Goal: Task Accomplishment & Management: Use online tool/utility

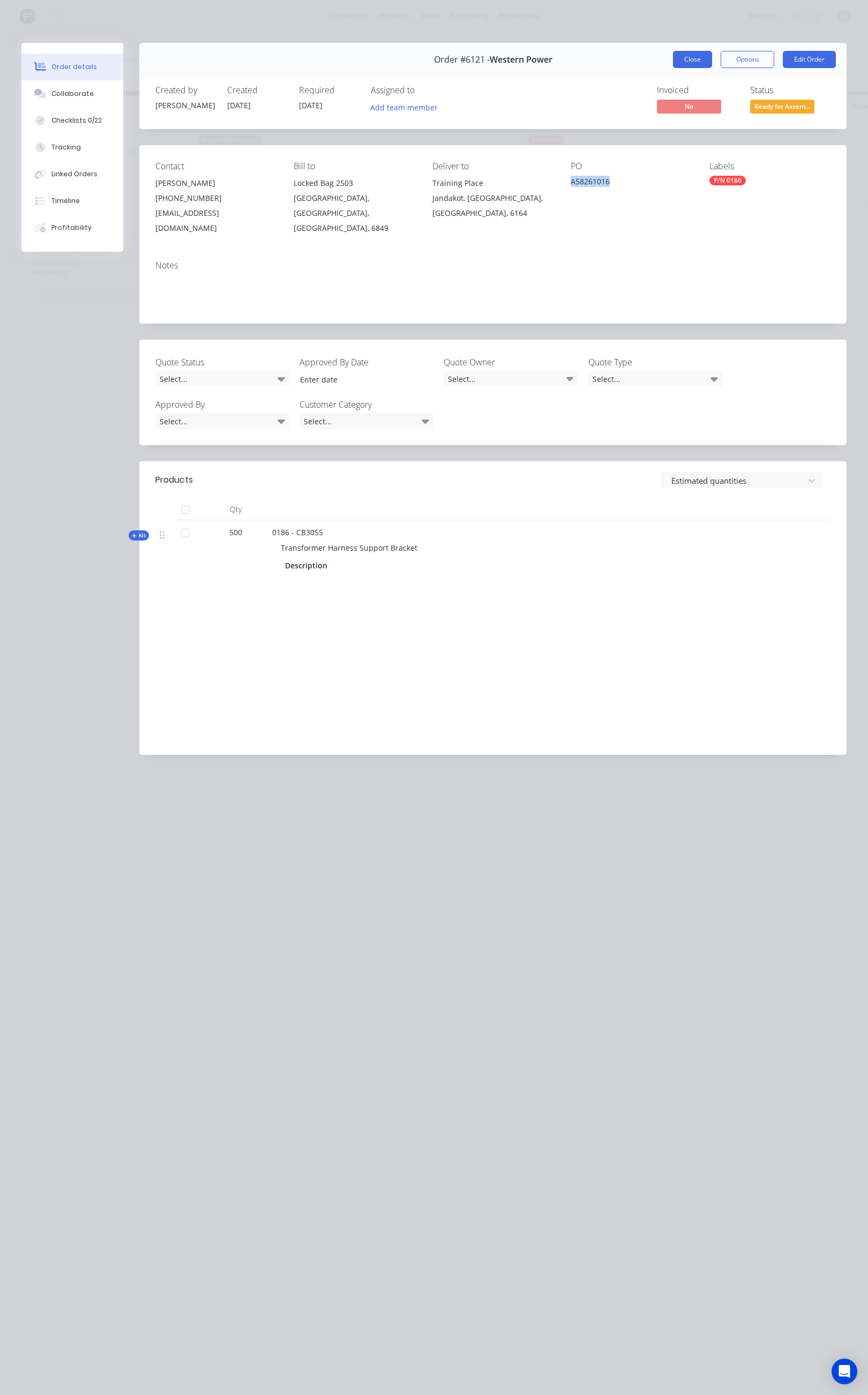
click at [704, 59] on button "Close" at bounding box center [692, 60] width 39 height 18
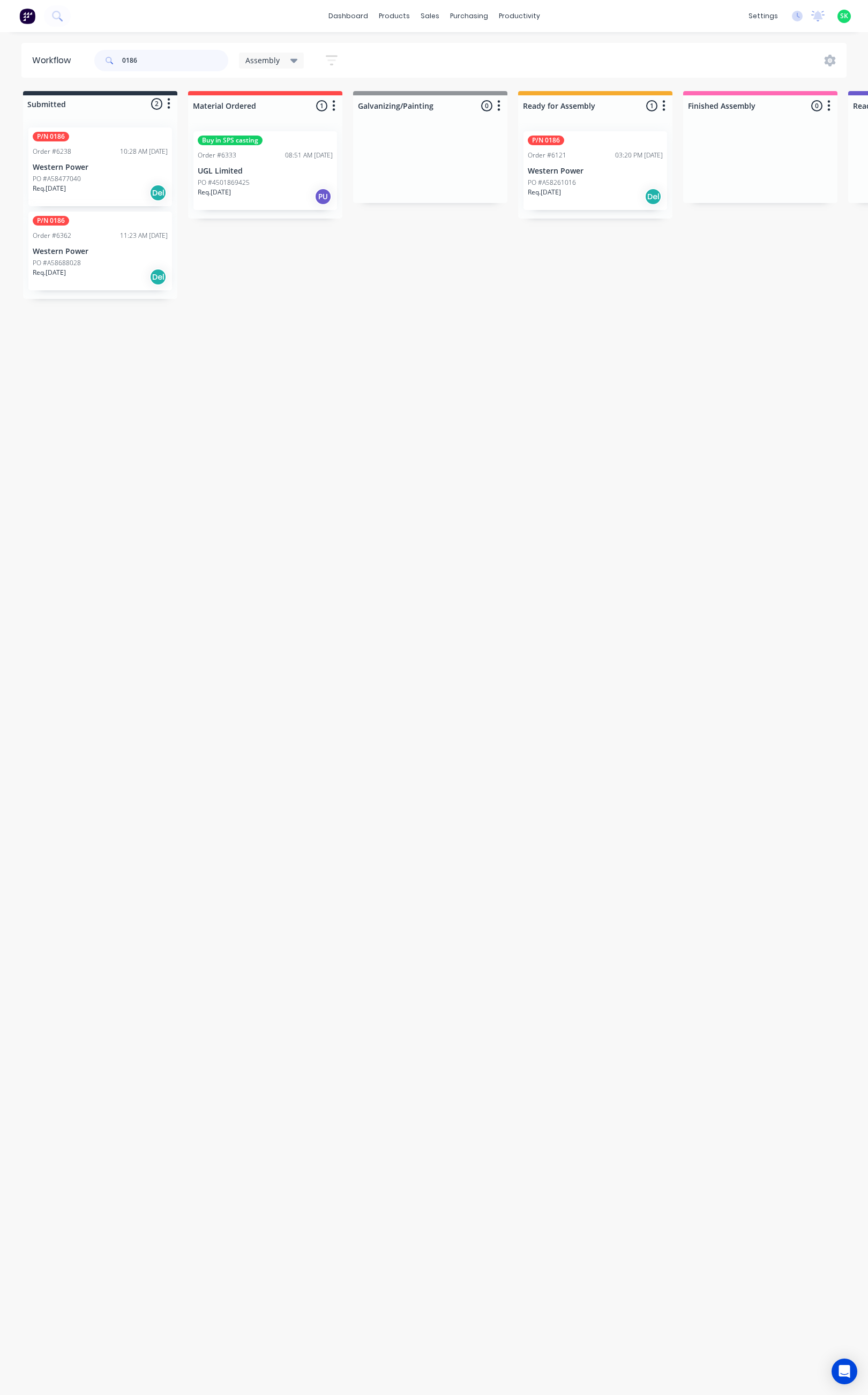
drag, startPoint x: 129, startPoint y: 63, endPoint x: 125, endPoint y: 68, distance: 6.4
click at [114, 63] on div "0186" at bounding box center [161, 61] width 134 height 21
type input "6389"
click at [279, 182] on div "PO #" at bounding box center [265, 183] width 135 height 10
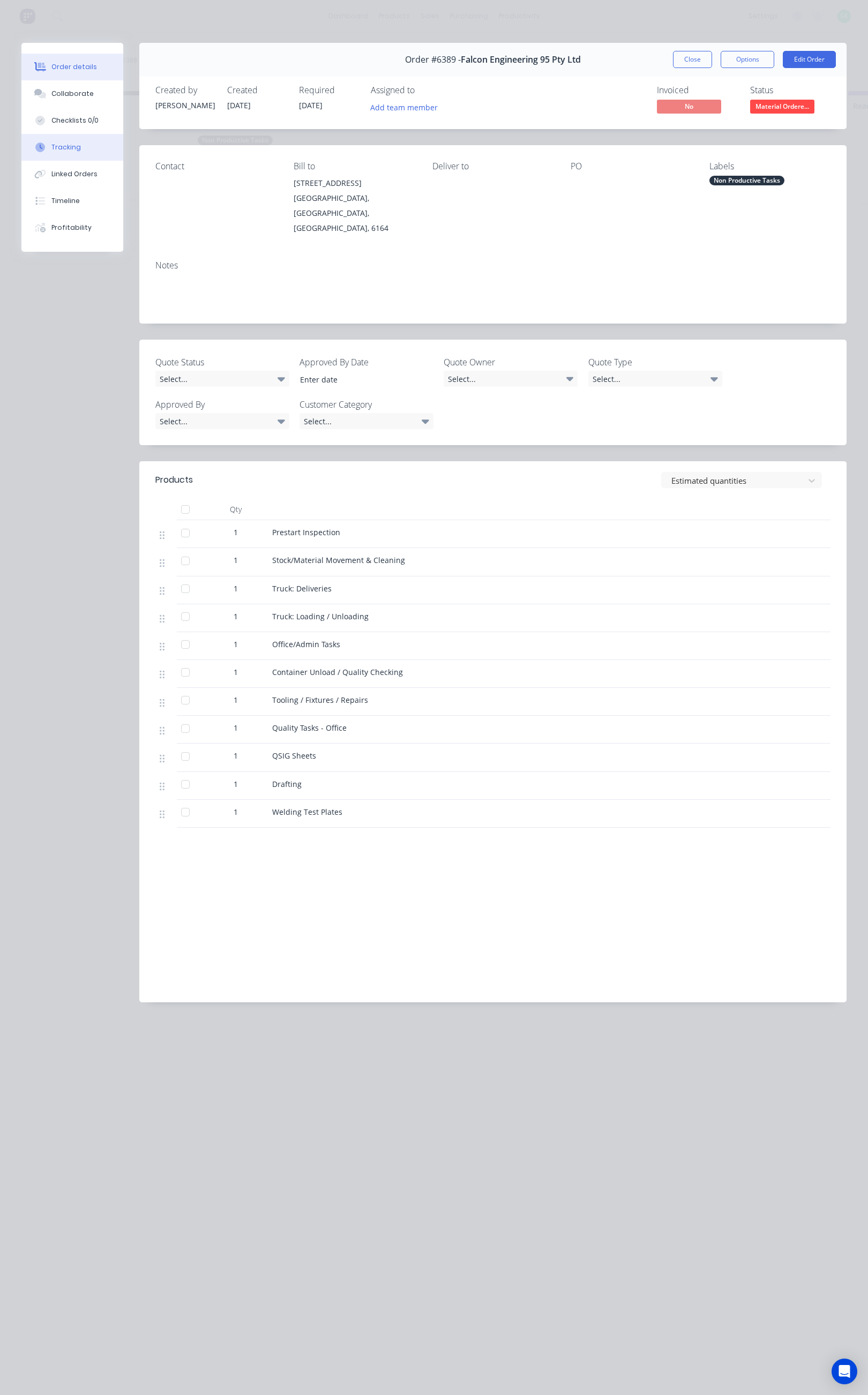
click at [85, 139] on button "Tracking" at bounding box center [72, 147] width 102 height 26
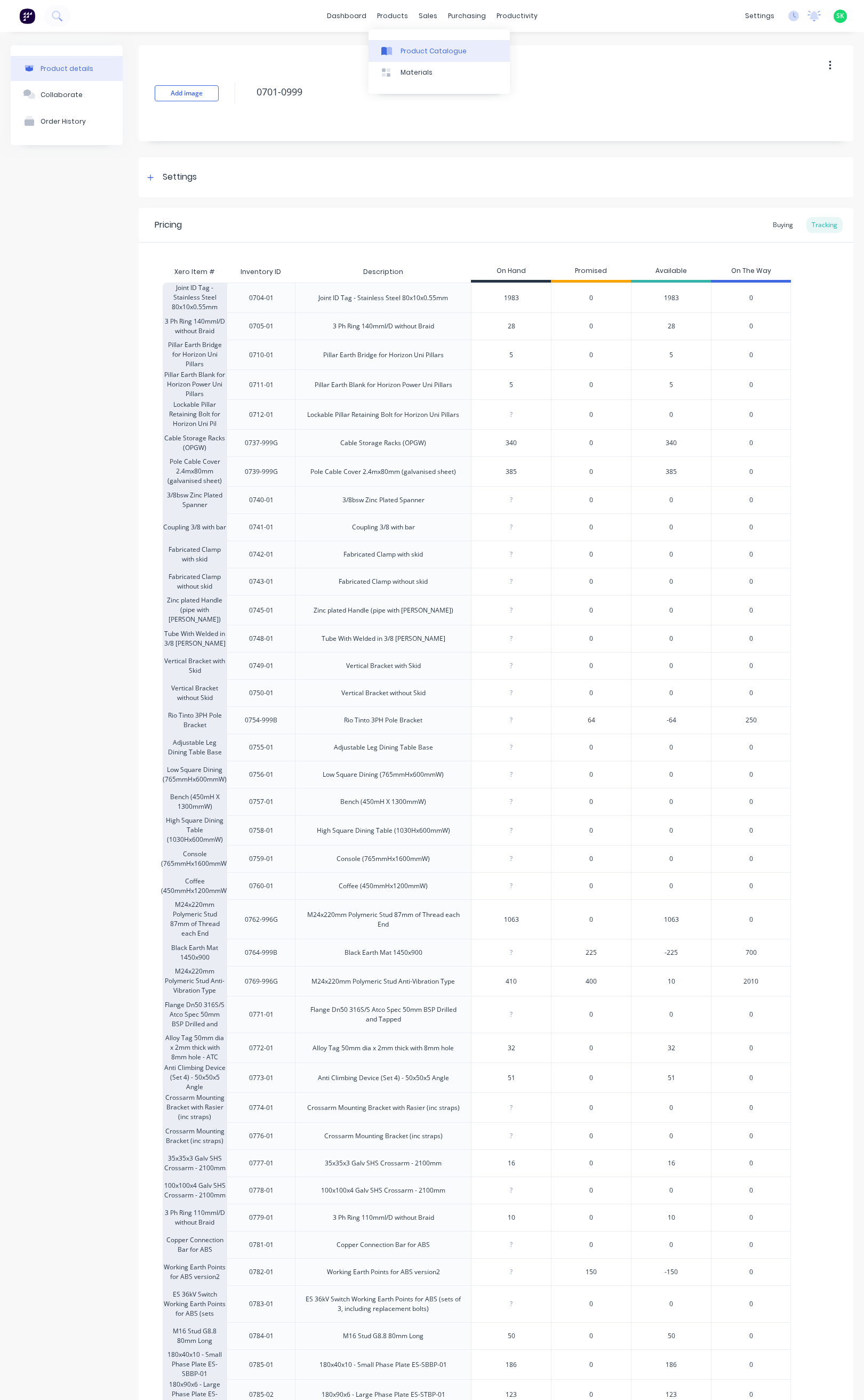
click at [397, 46] on link "Product Catalogue" at bounding box center [438, 51] width 141 height 21
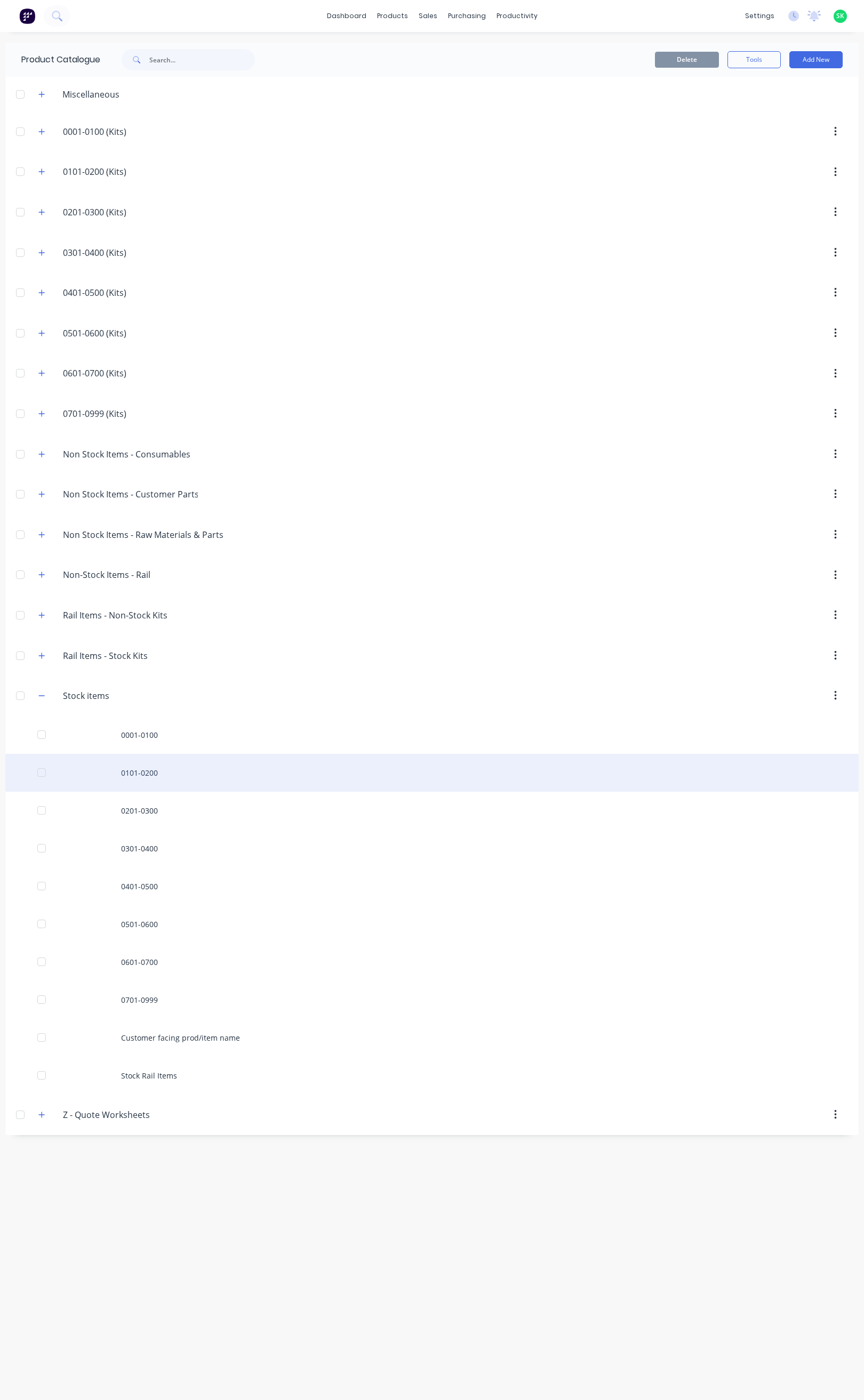
click at [138, 783] on div "0101-0200" at bounding box center [432, 773] width 853 height 38
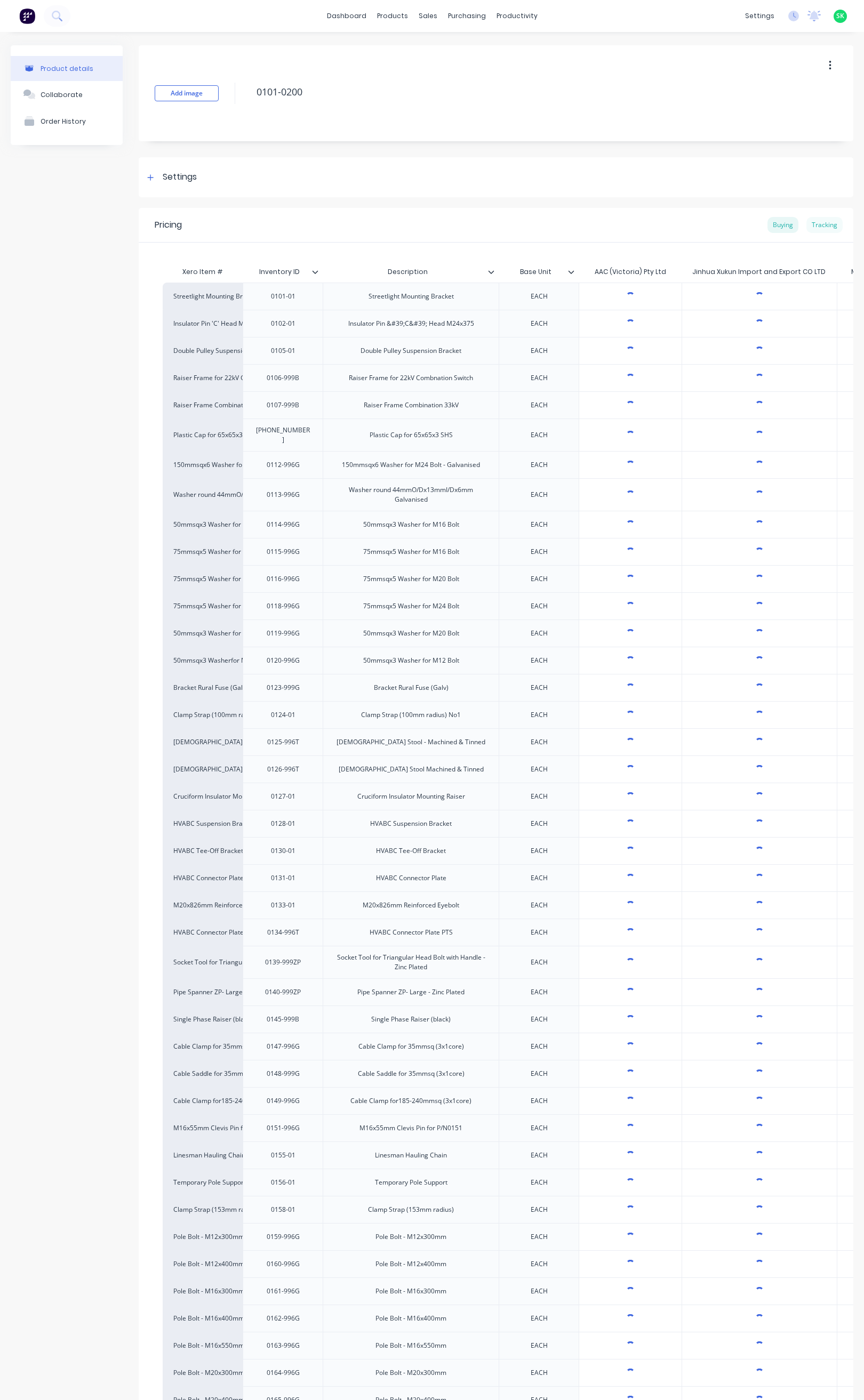
click at [812, 224] on div "Tracking" at bounding box center [823, 225] width 36 height 16
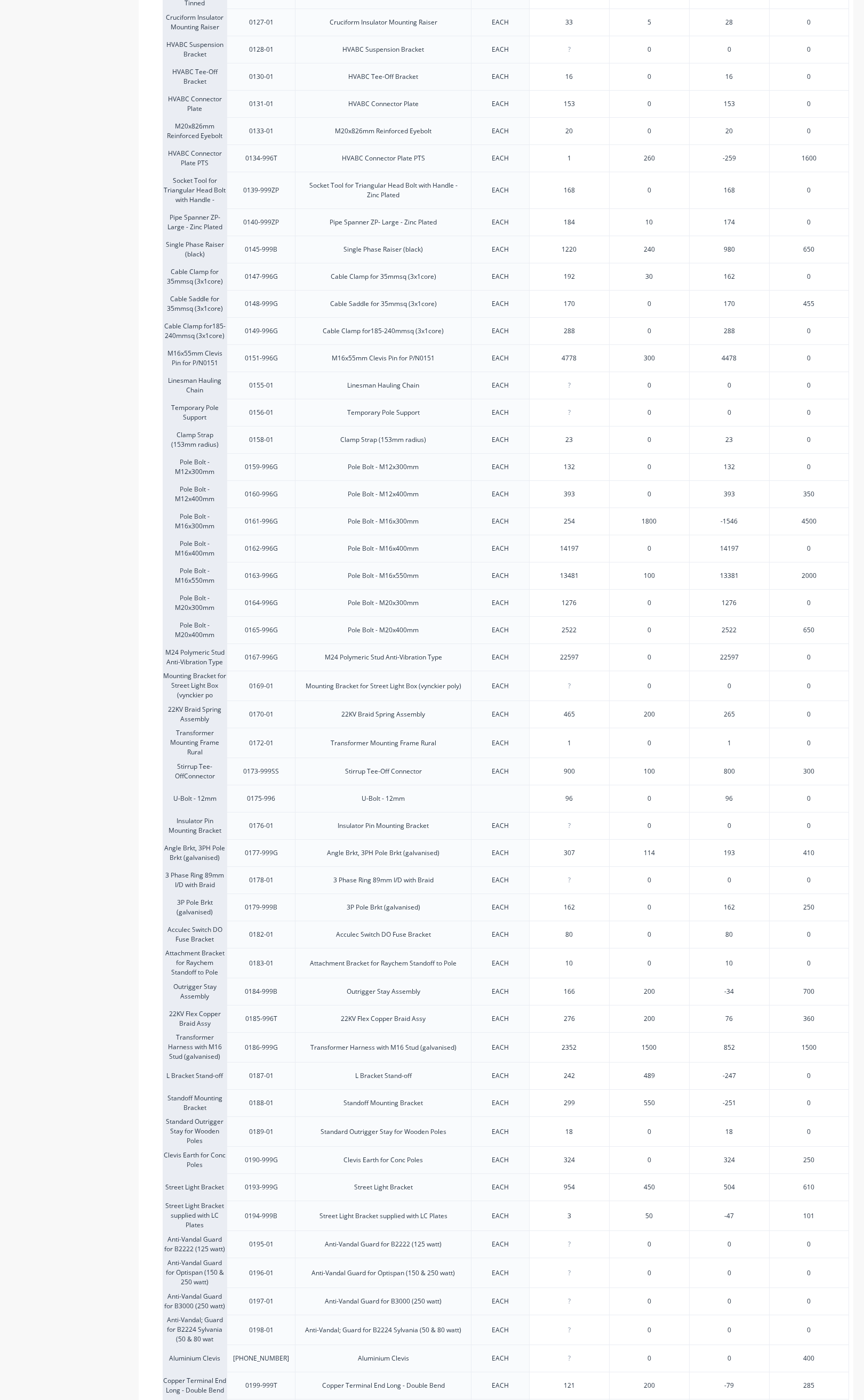
scroll to position [920, 0]
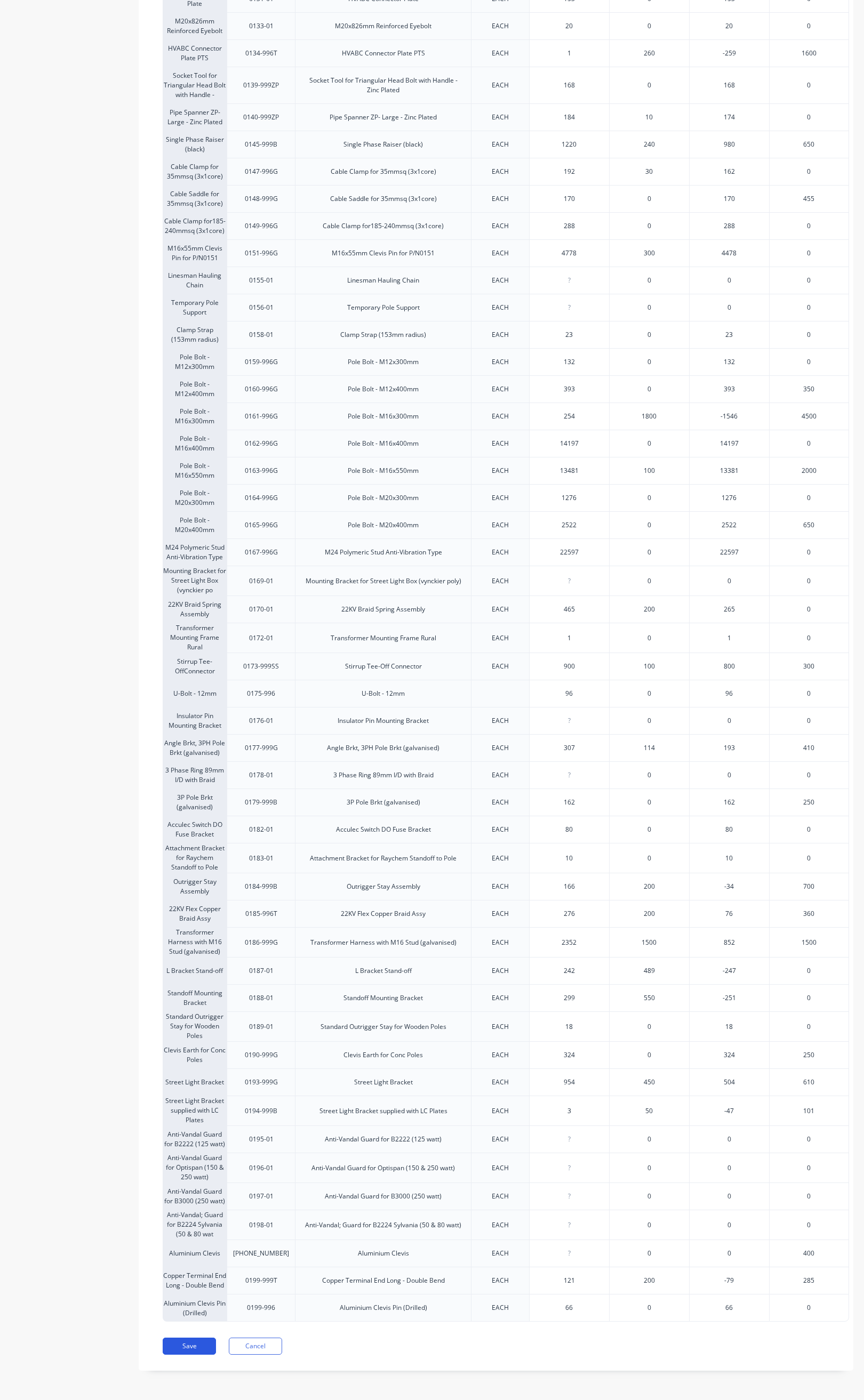
click at [195, 1348] on button "Save" at bounding box center [189, 1347] width 53 height 18
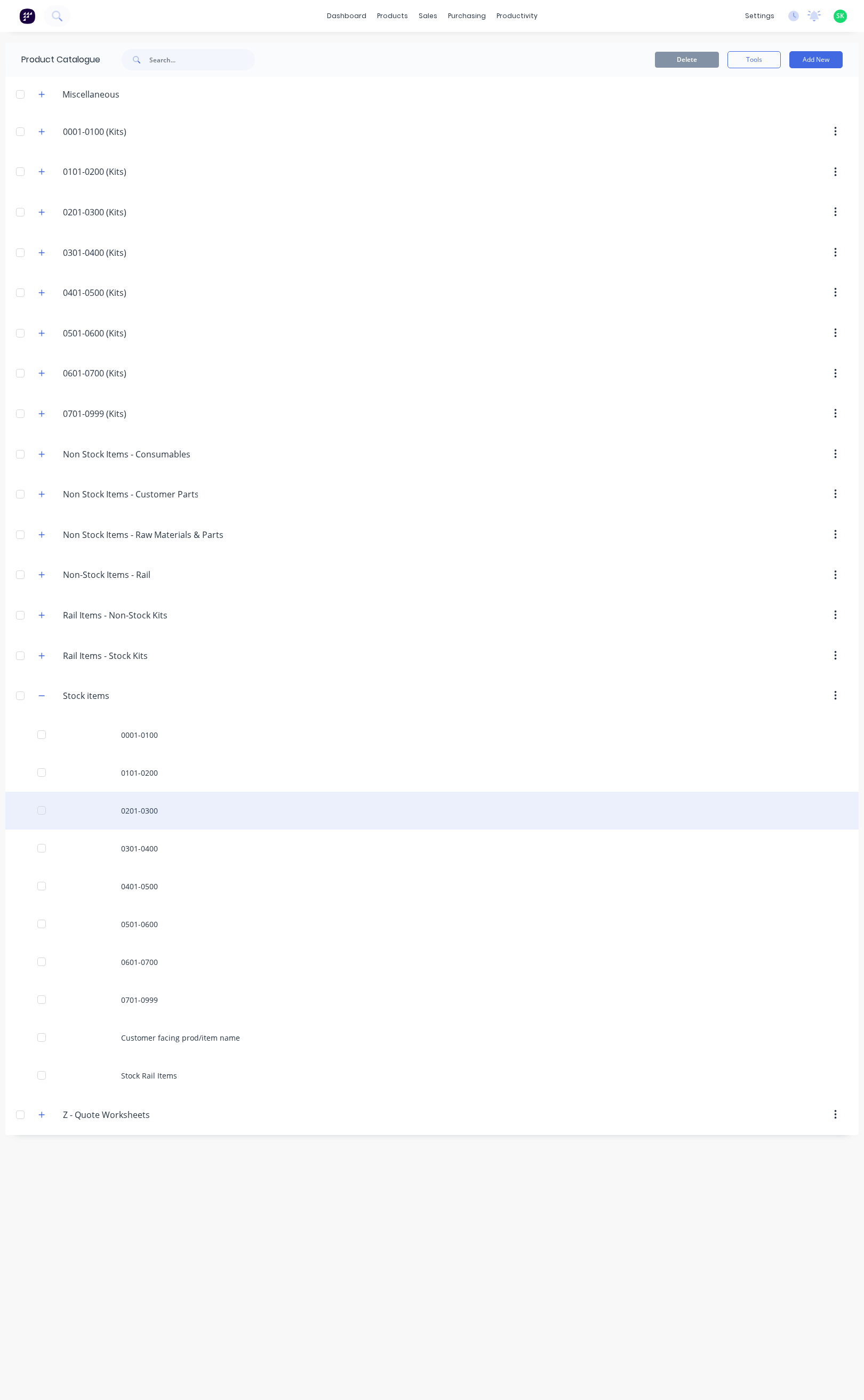
click at [152, 820] on div "0201-0300" at bounding box center [432, 811] width 853 height 38
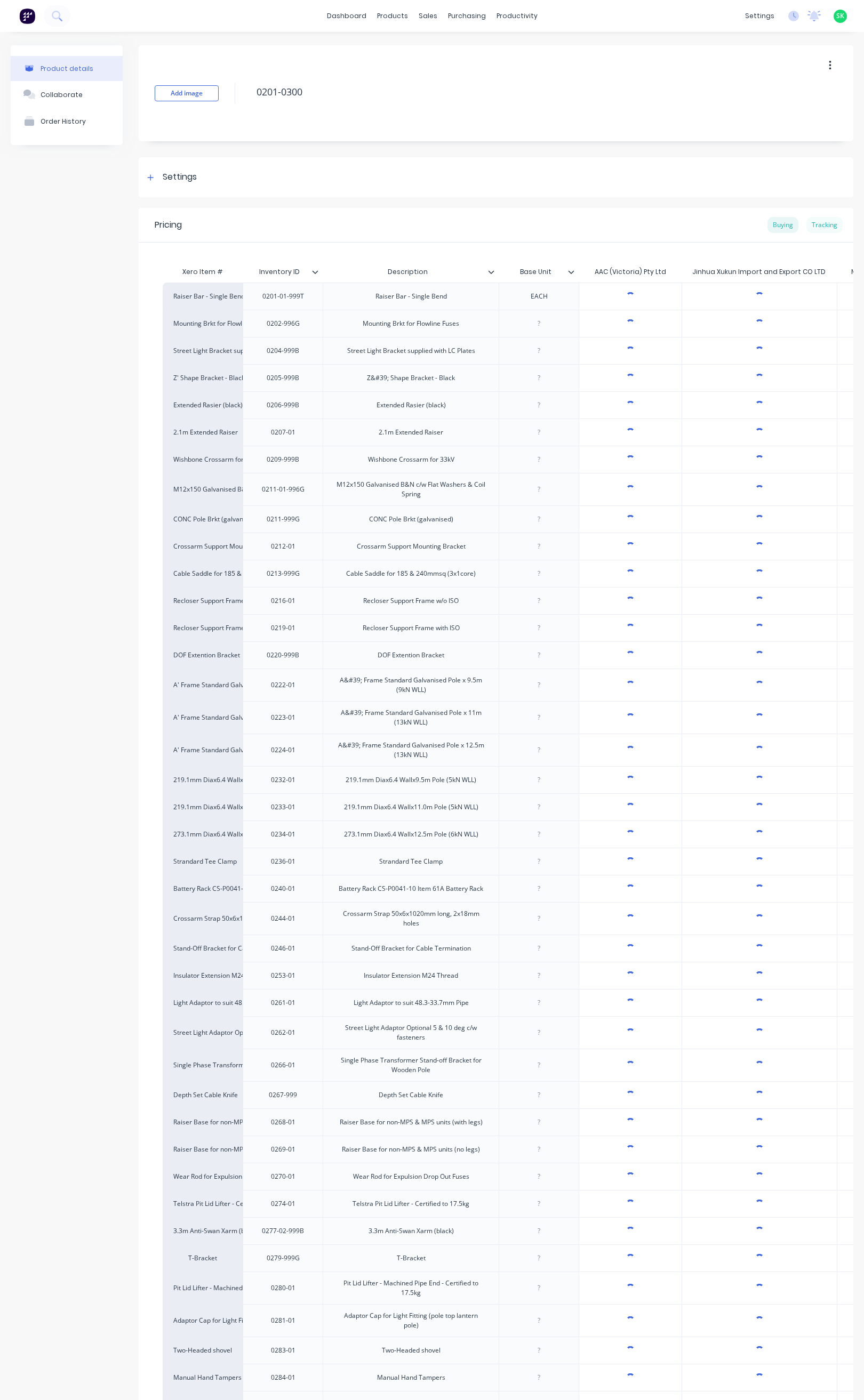
click at [819, 225] on div "Tracking" at bounding box center [823, 225] width 36 height 16
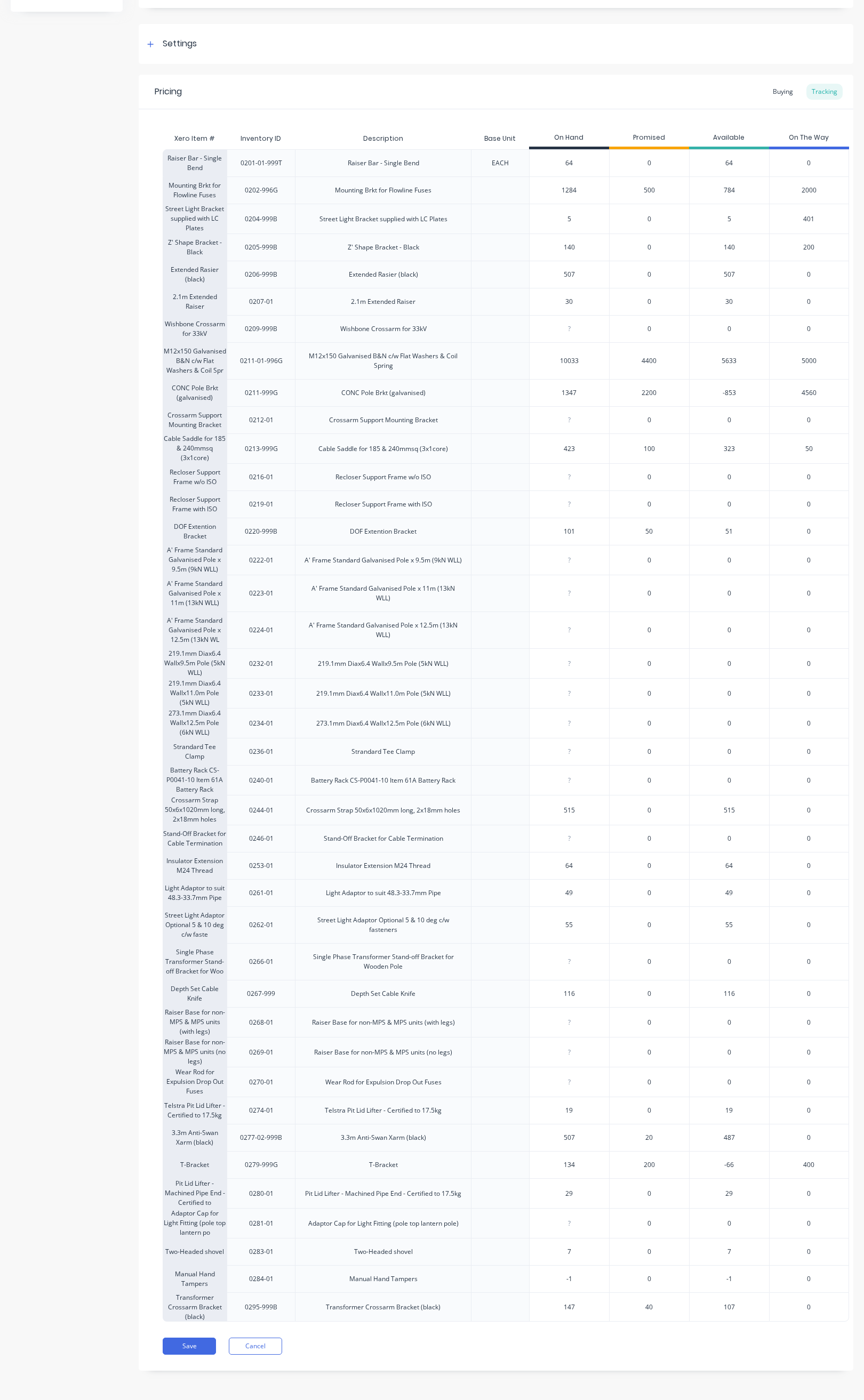
scroll to position [162, 0]
click at [199, 1346] on button "Save" at bounding box center [189, 1347] width 53 height 18
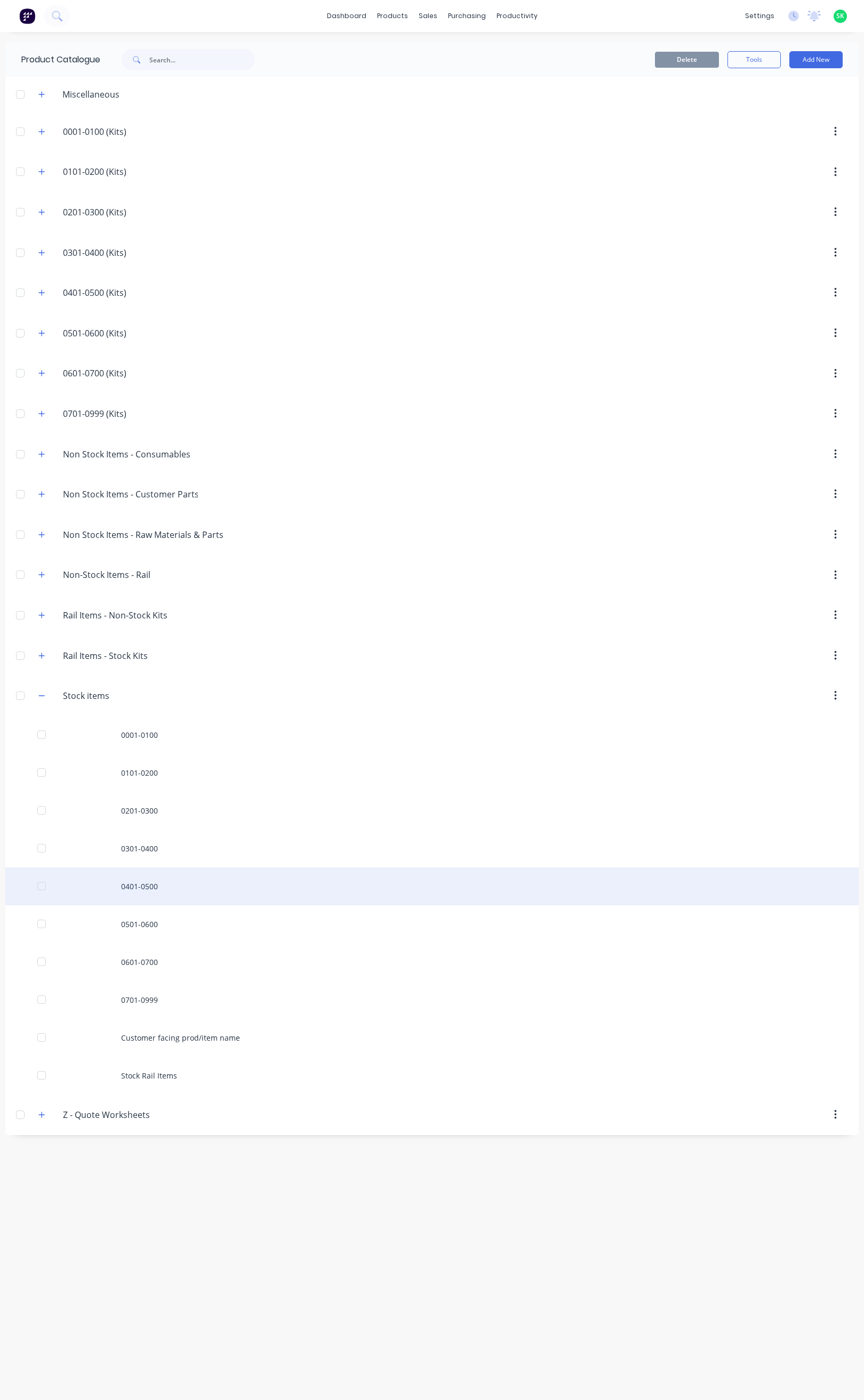
click at [136, 894] on div "0401-0500" at bounding box center [432, 886] width 853 height 38
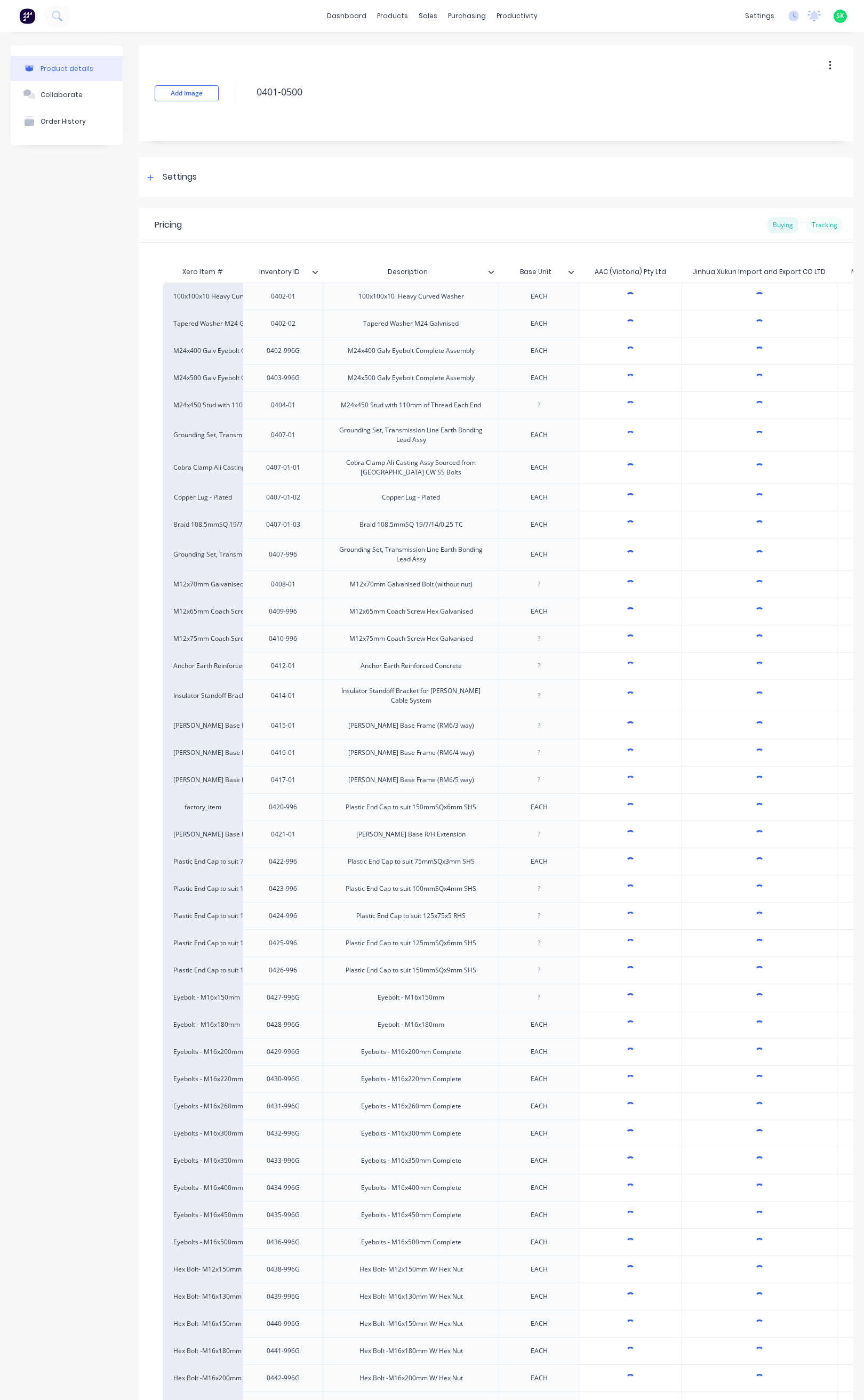
click at [814, 225] on div "Tracking" at bounding box center [823, 225] width 36 height 16
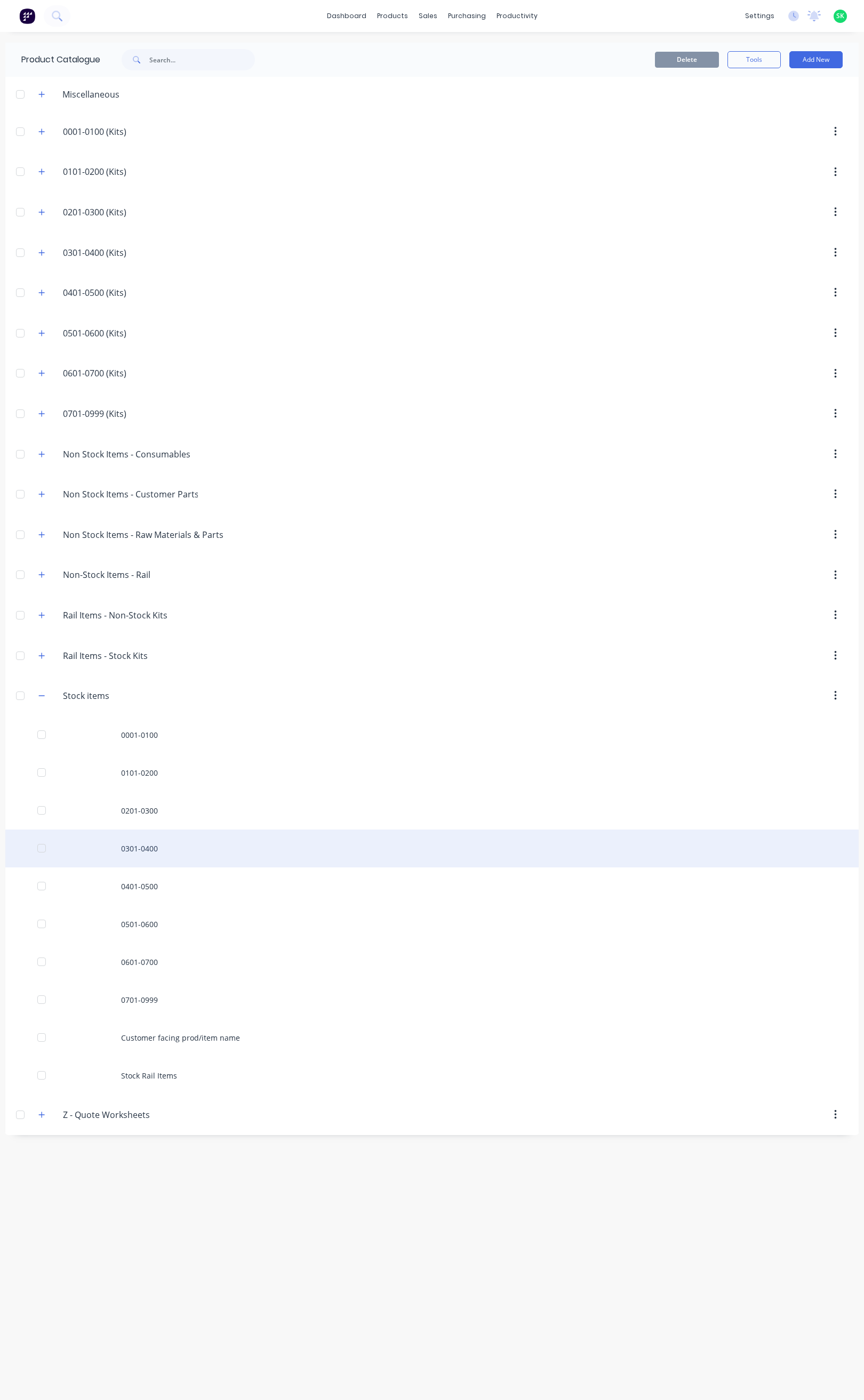
click at [146, 850] on div "0301-0400" at bounding box center [432, 848] width 853 height 38
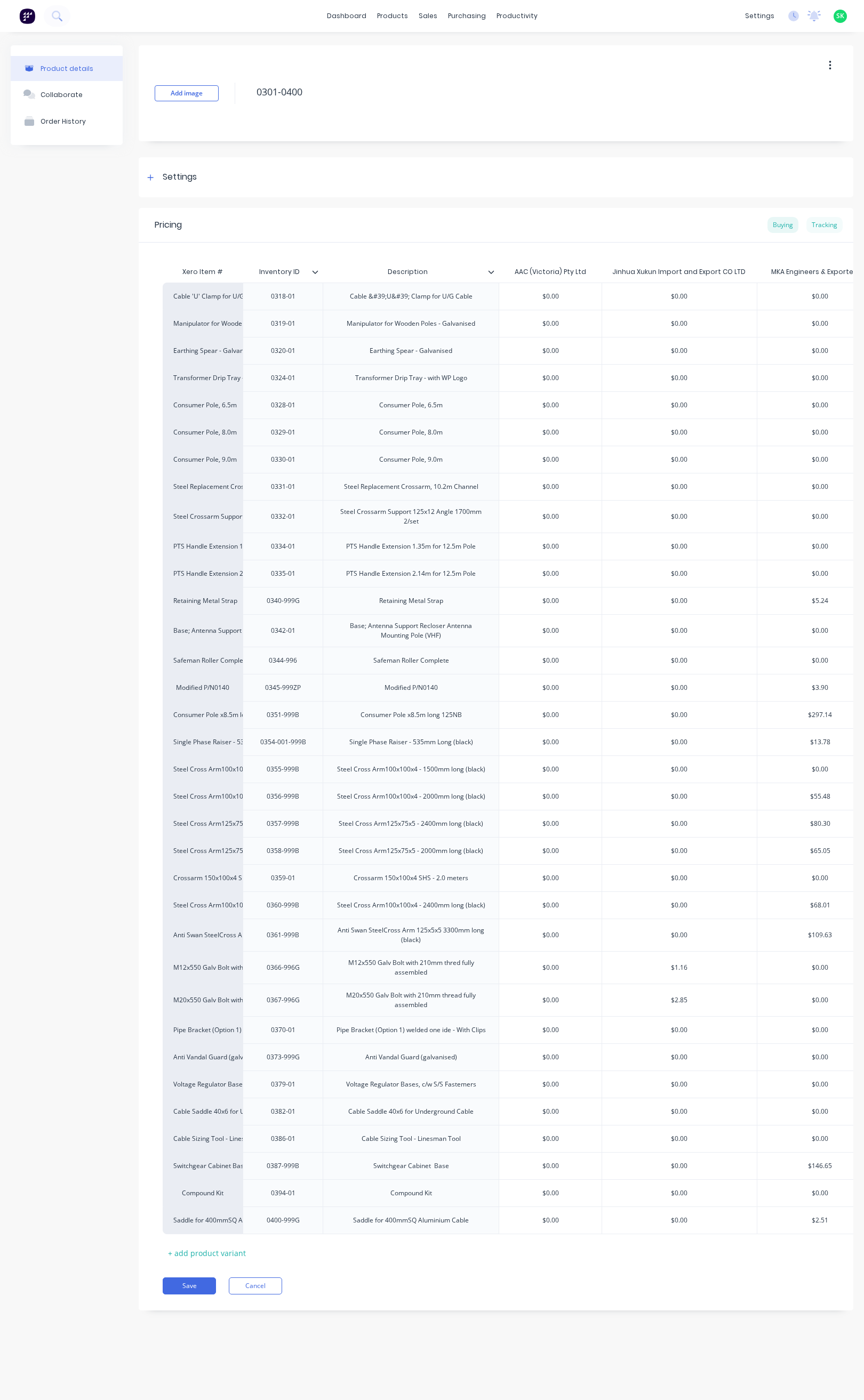
click at [815, 223] on div "Tracking" at bounding box center [823, 225] width 36 height 16
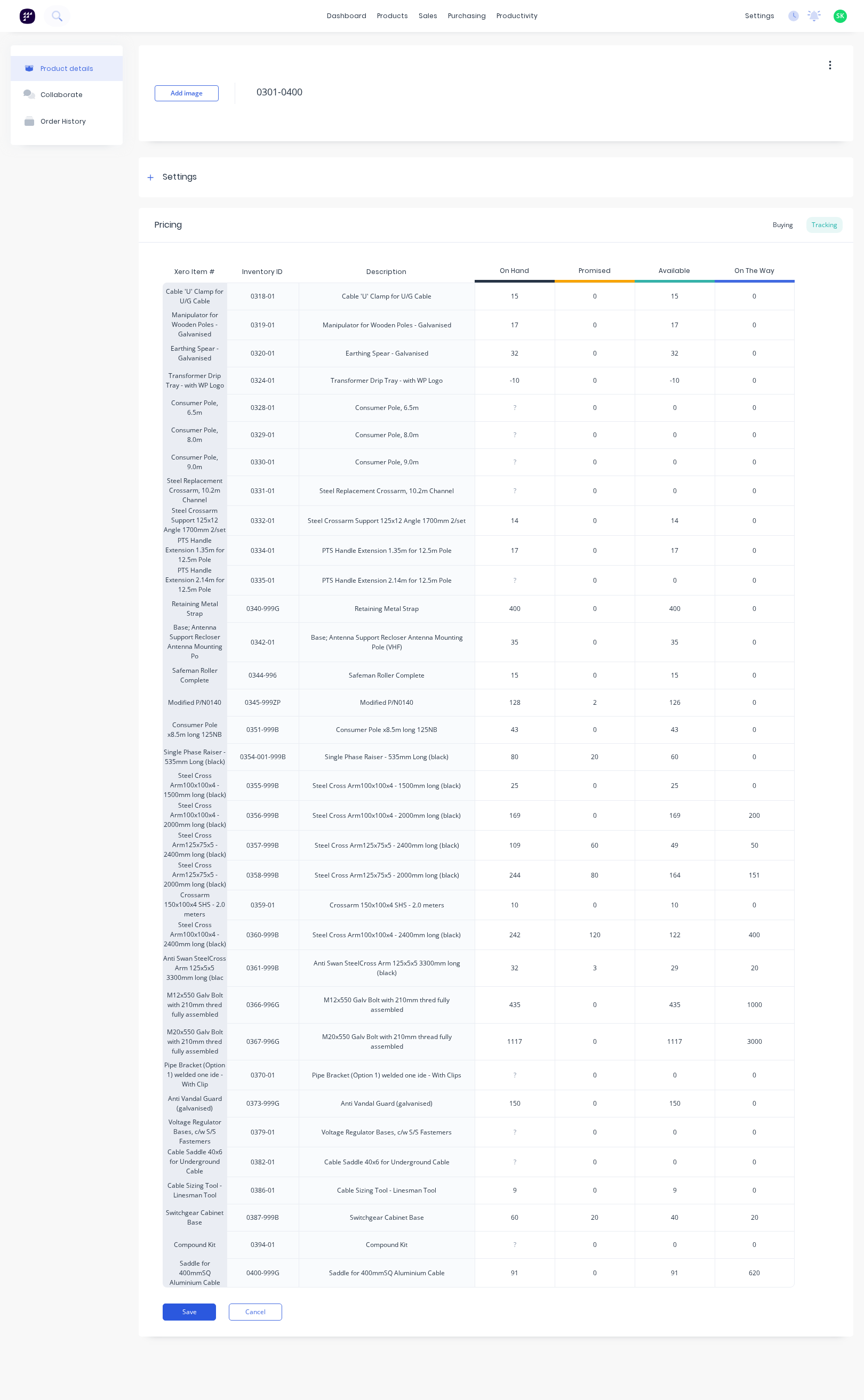
click at [194, 1321] on button "Save" at bounding box center [189, 1312] width 53 height 18
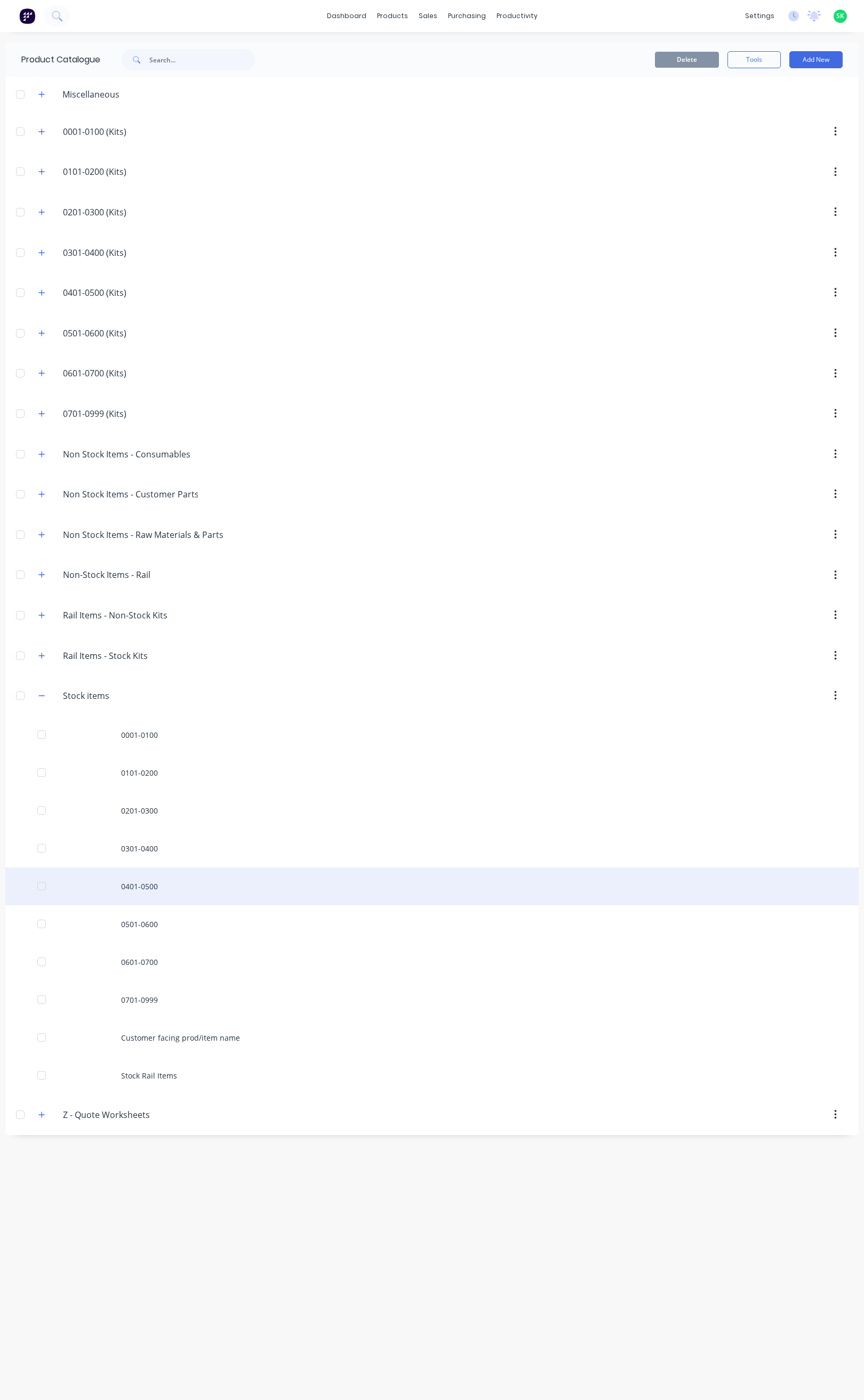
click at [154, 890] on div "0401-0500" at bounding box center [432, 886] width 853 height 38
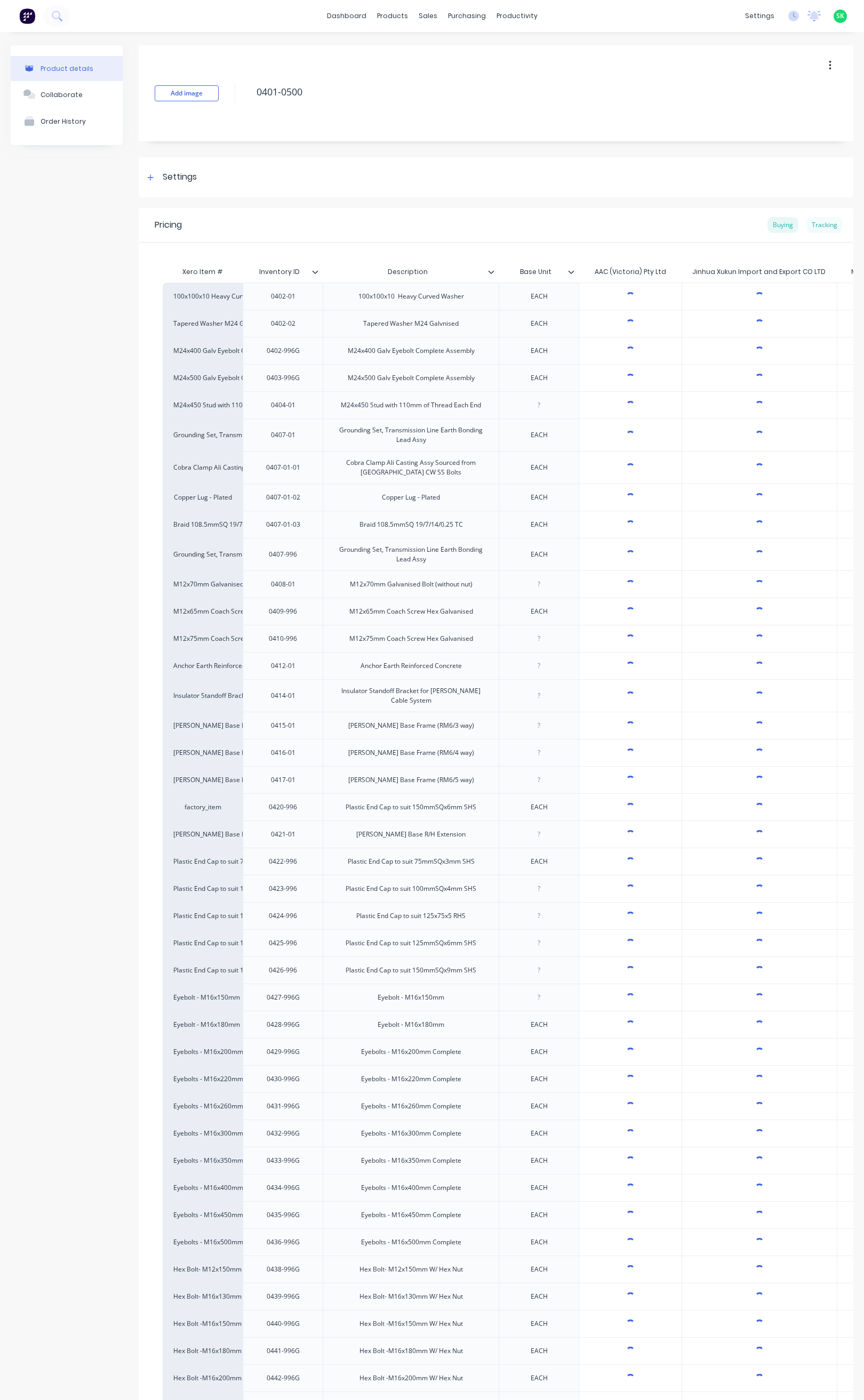
click at [817, 224] on div "Tracking" at bounding box center [823, 225] width 36 height 16
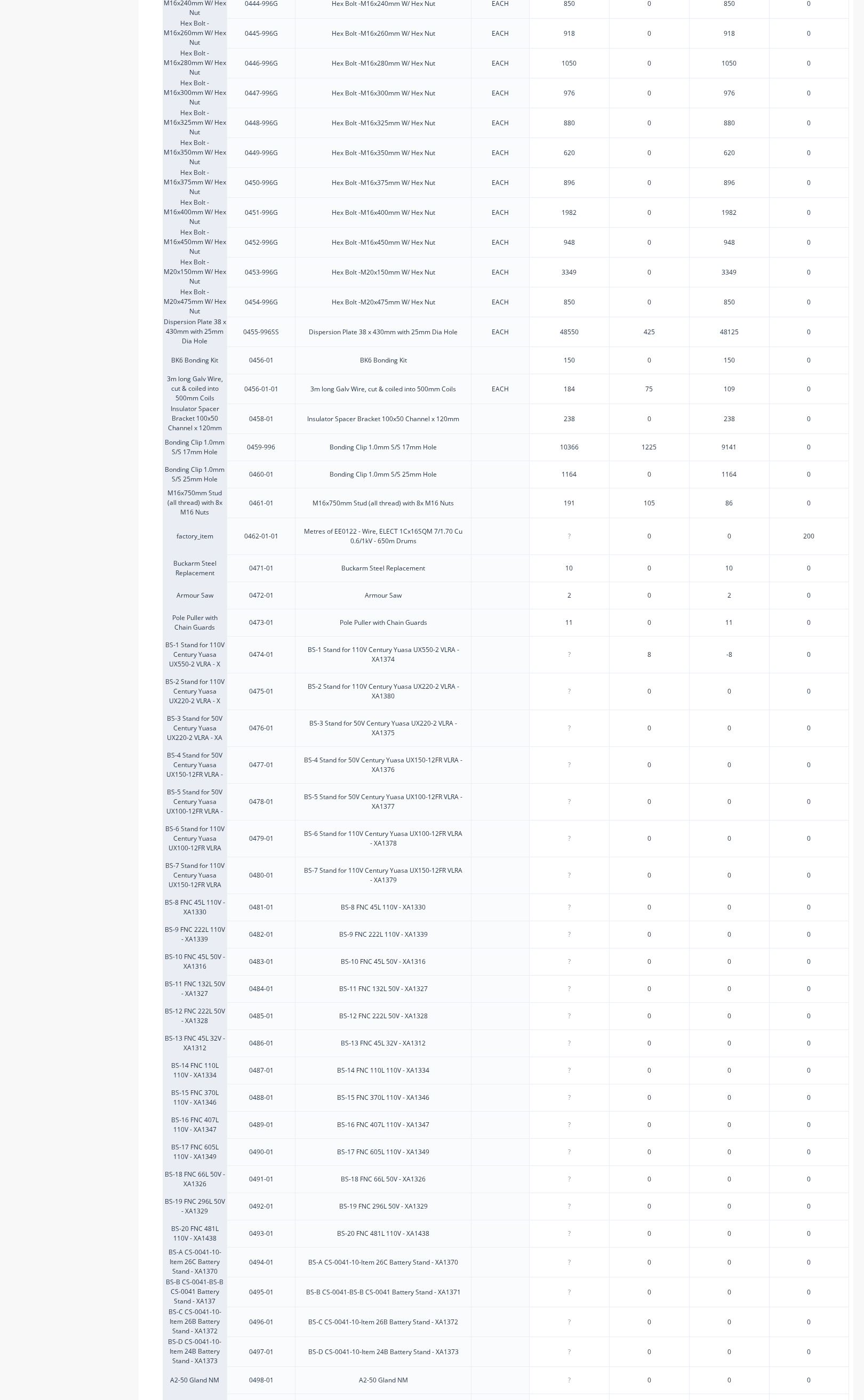
scroll to position [1712, 0]
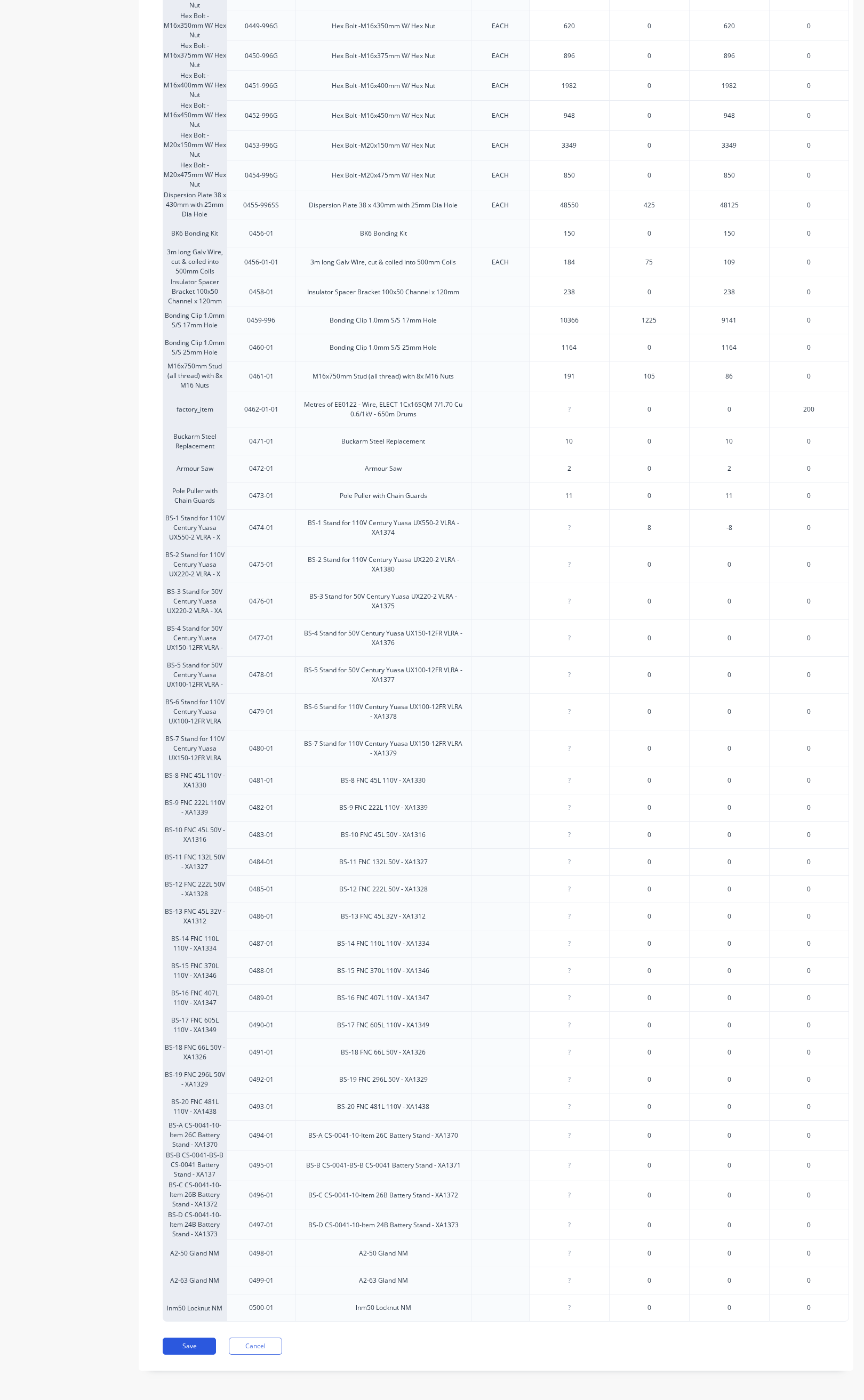
click at [190, 1343] on button "Save" at bounding box center [189, 1347] width 53 height 18
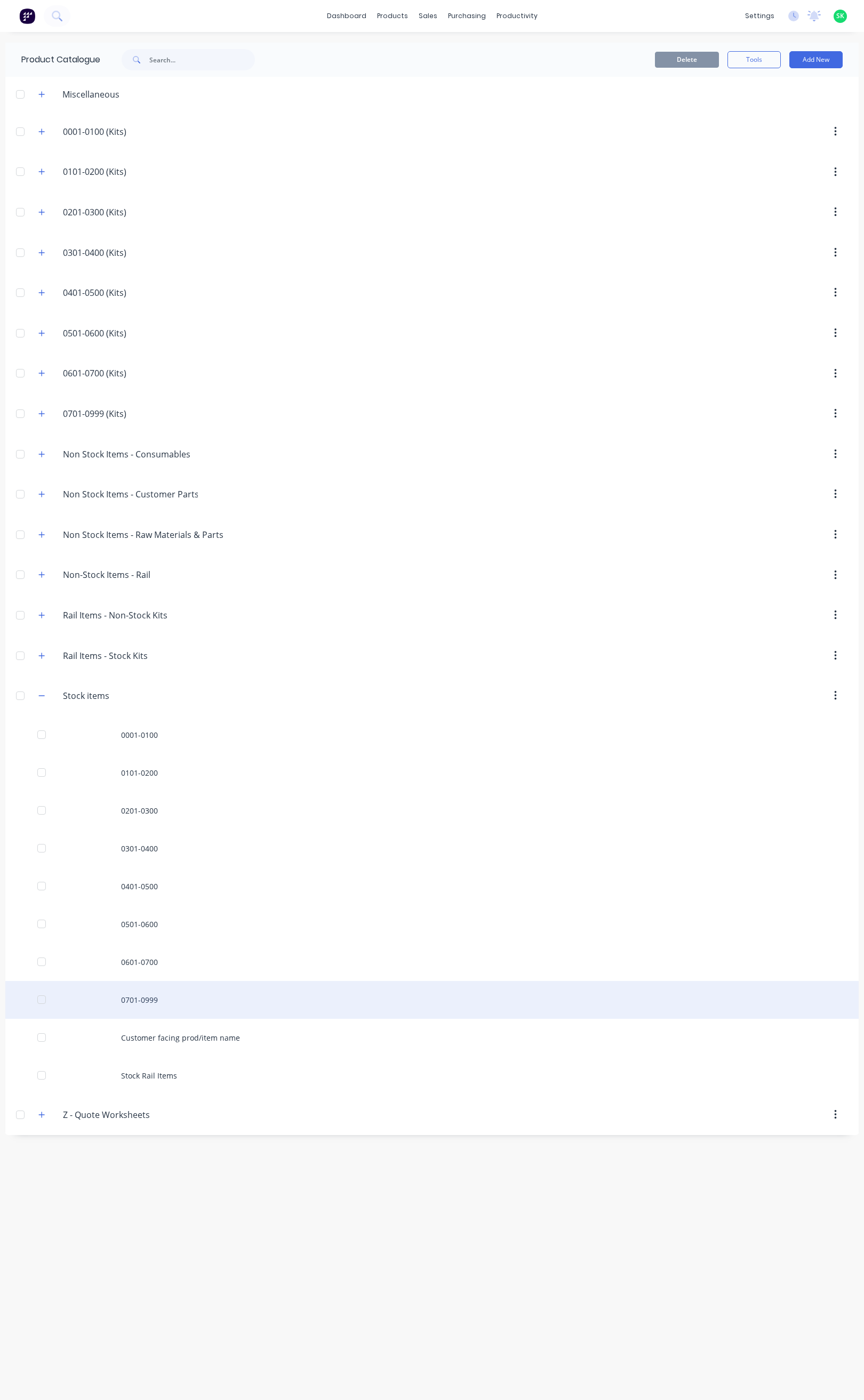
click at [149, 998] on div "0701-0999" at bounding box center [432, 999] width 853 height 38
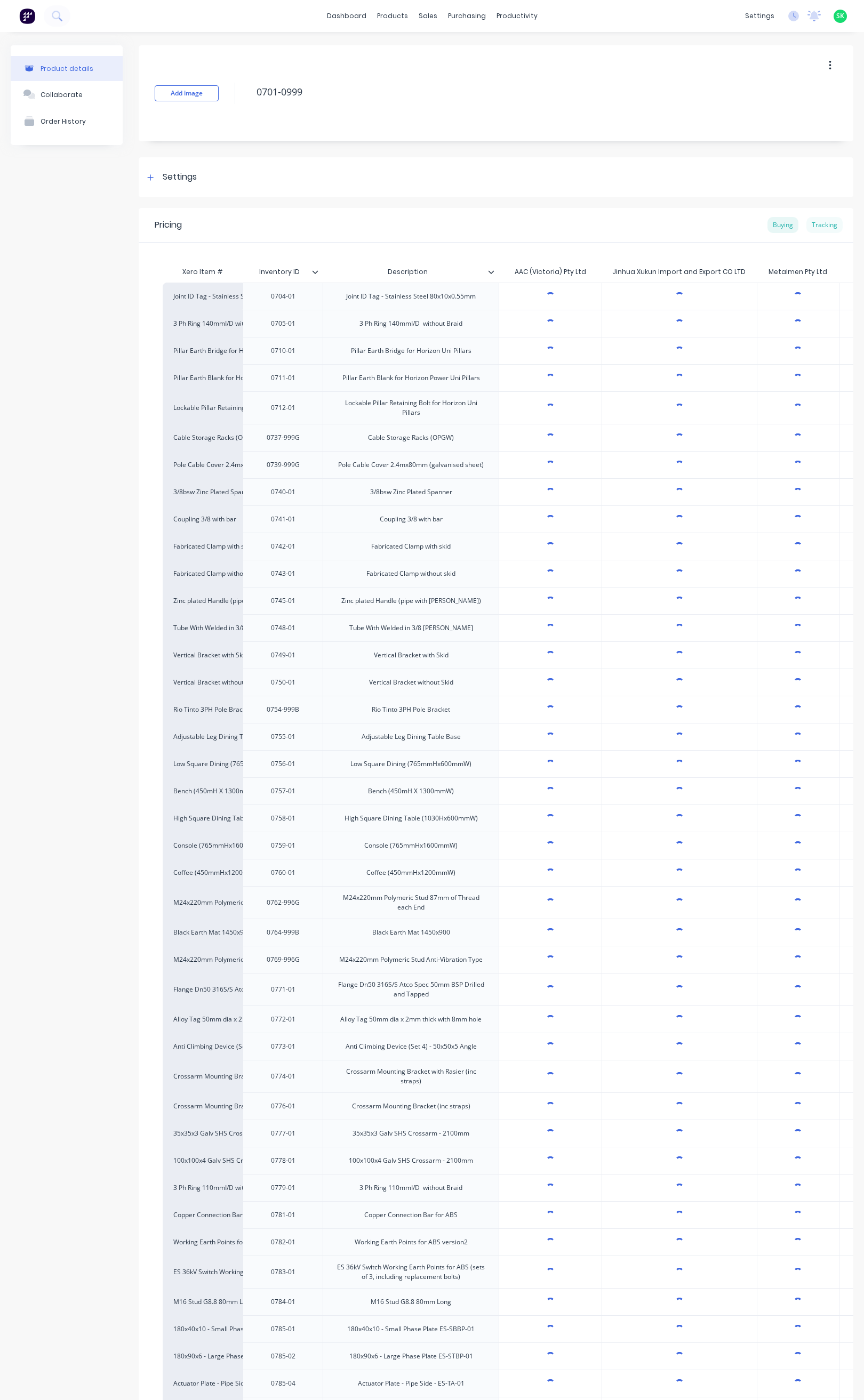
click at [812, 222] on div "Tracking" at bounding box center [823, 225] width 36 height 16
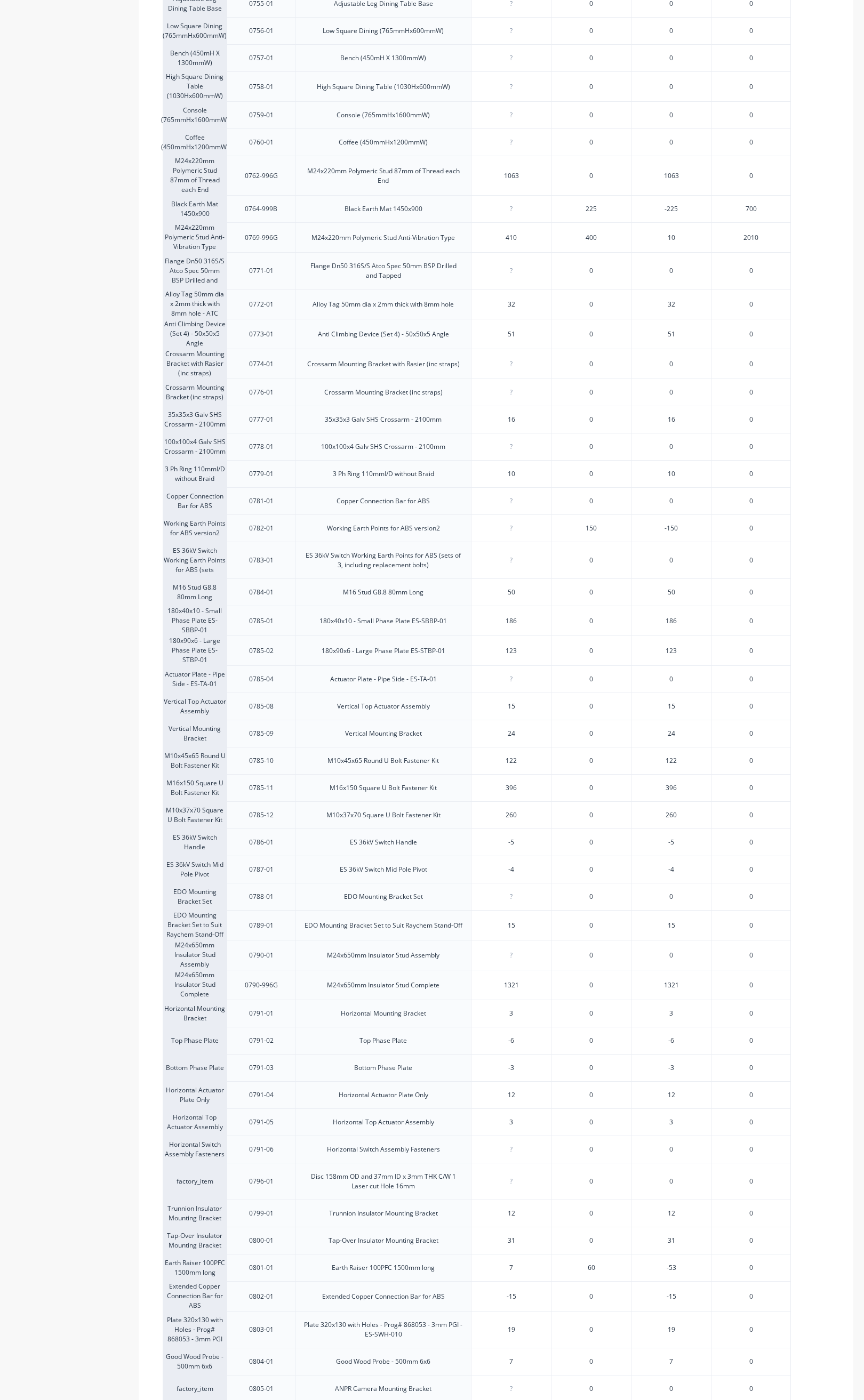
scroll to position [936, 0]
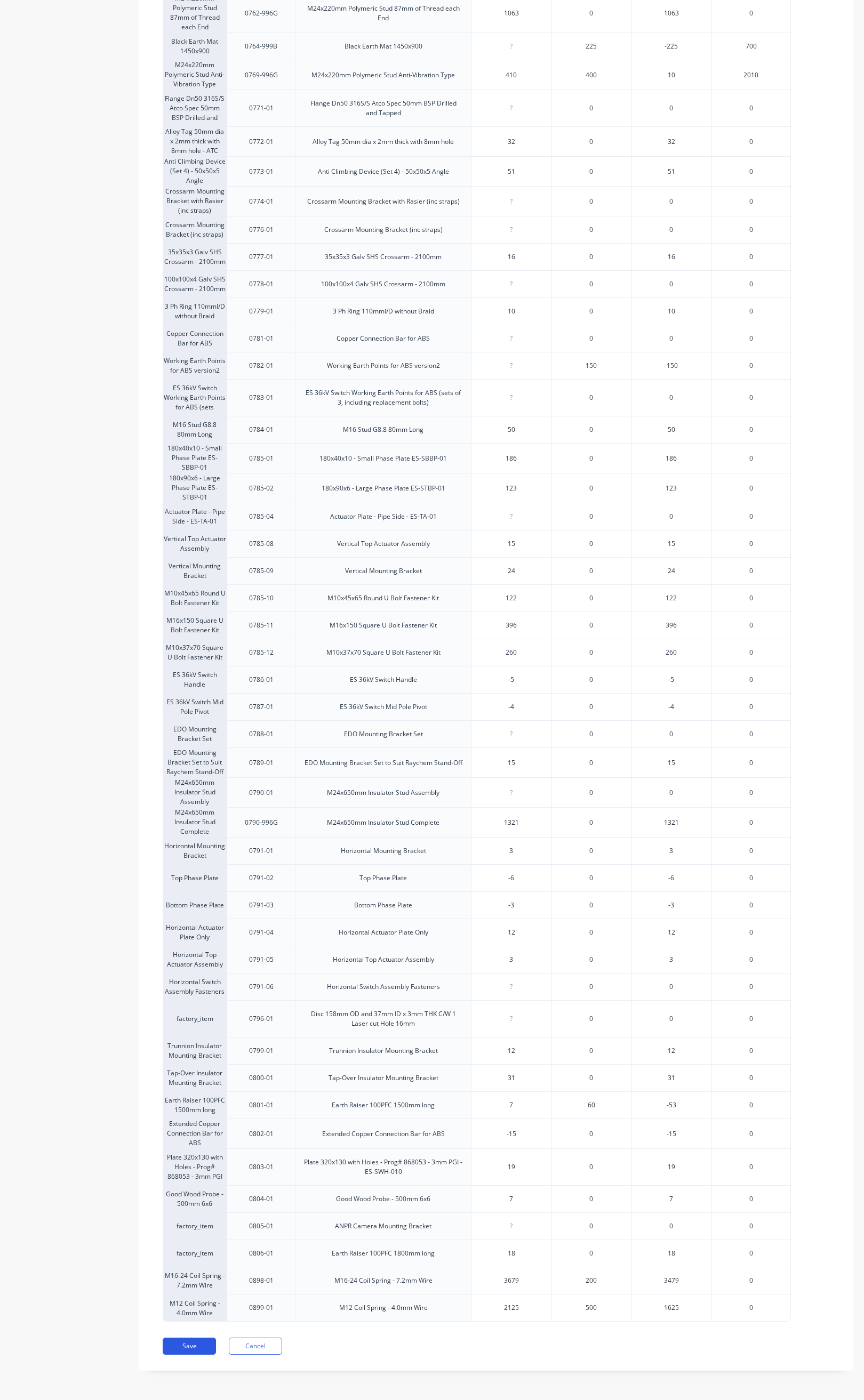
click at [195, 1344] on button "Save" at bounding box center [189, 1347] width 53 height 18
type textarea "x"
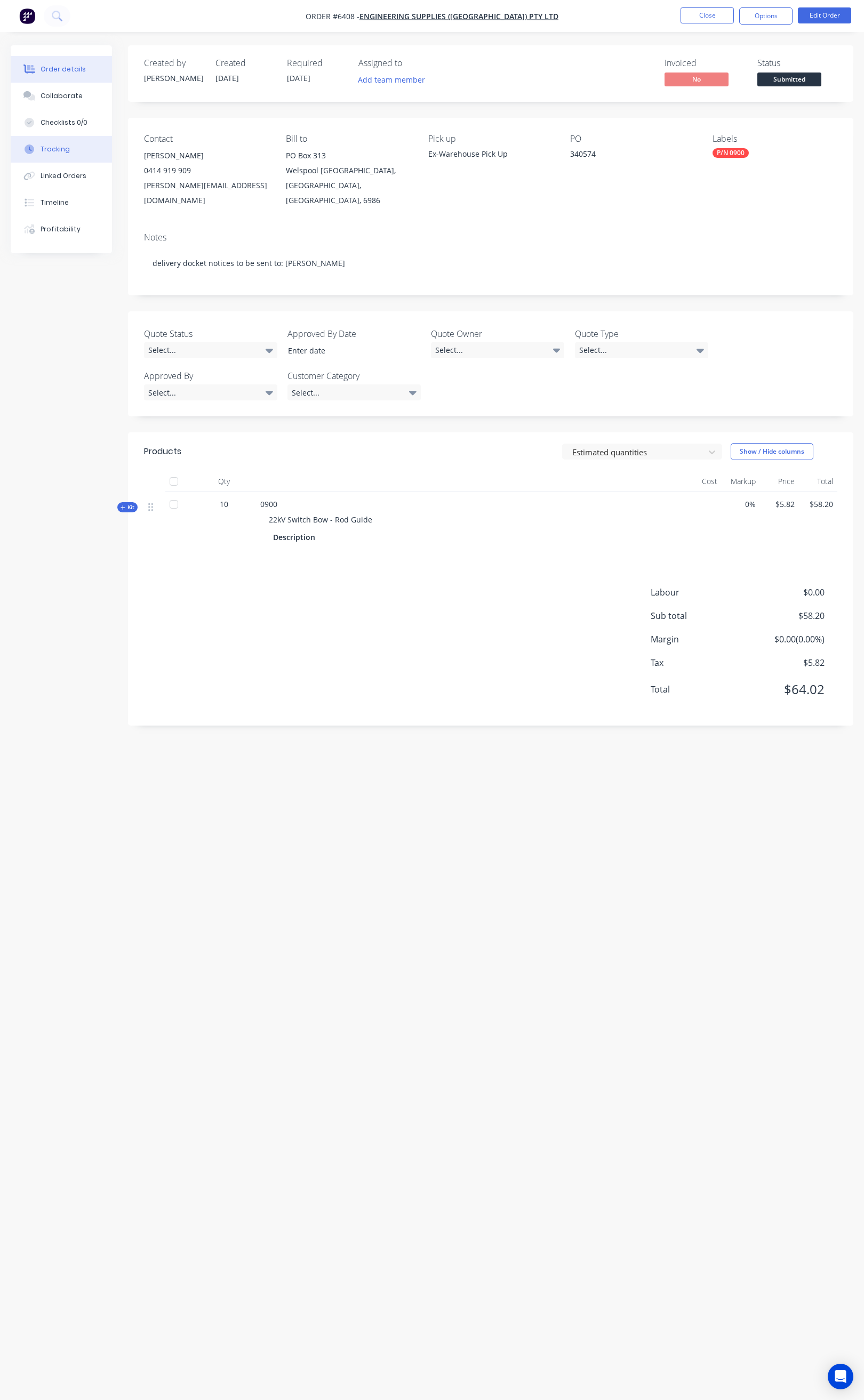
drag, startPoint x: 0, startPoint y: 0, endPoint x: 54, endPoint y: 155, distance: 164.1
click at [54, 155] on button "Tracking" at bounding box center [61, 149] width 101 height 26
